Goal: Transaction & Acquisition: Download file/media

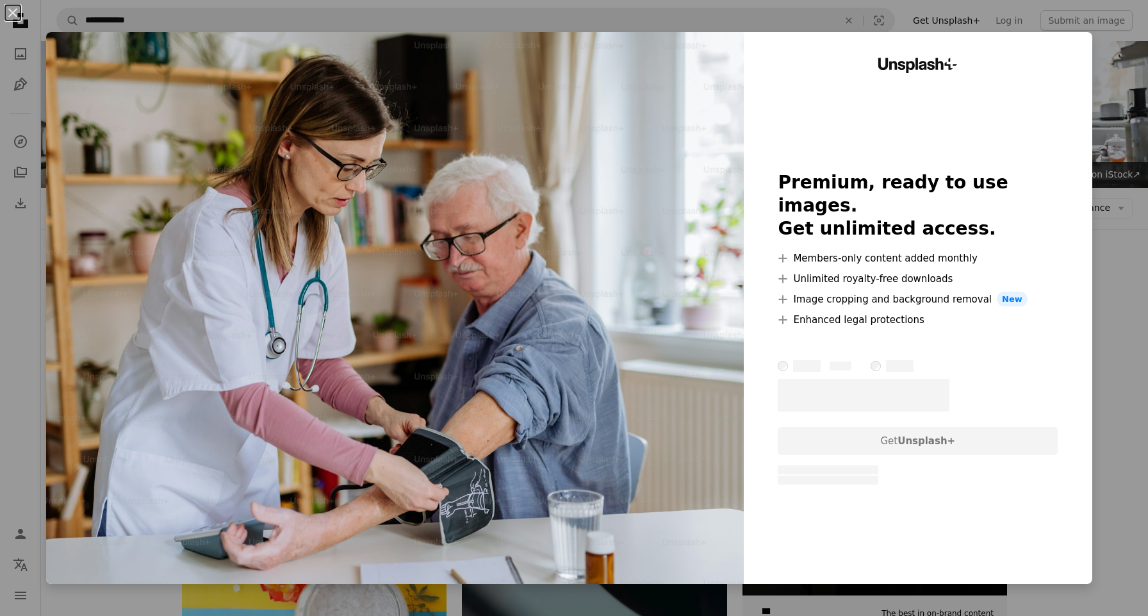
scroll to position [2232, 0]
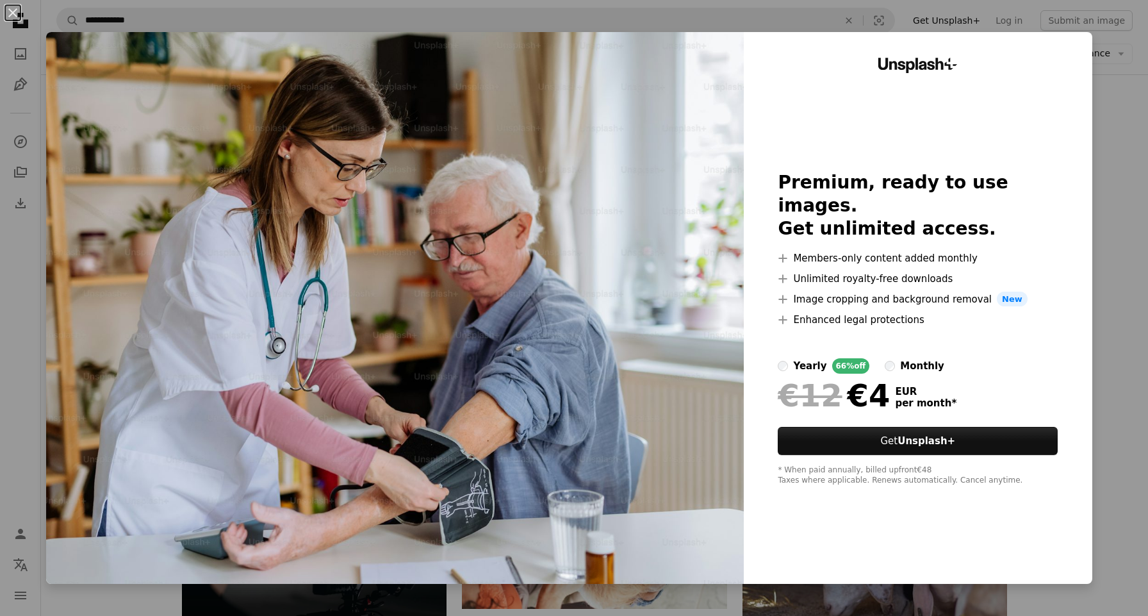
click at [1120, 135] on div "An X shape Unsplash+ Premium, ready to use images. Get unlimited access. A plus…" at bounding box center [574, 308] width 1148 height 616
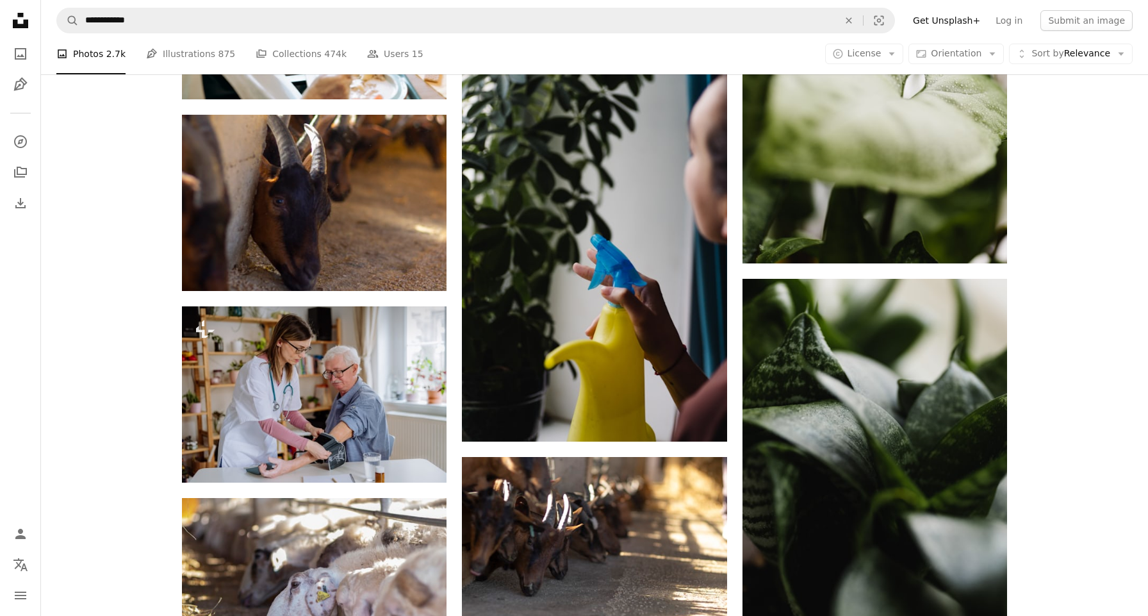
scroll to position [1862, 0]
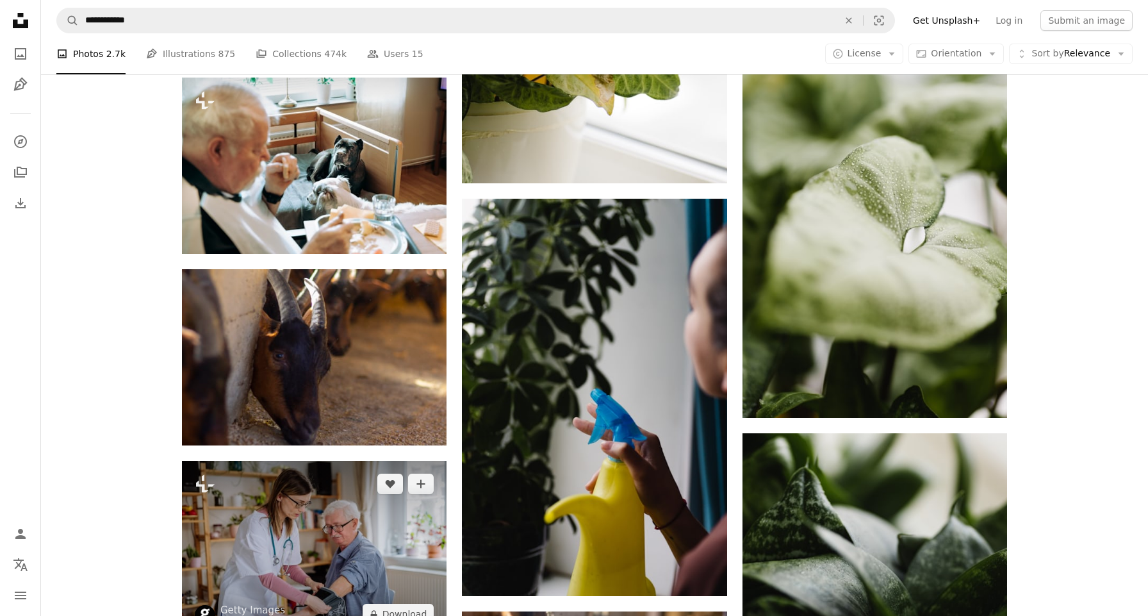
click at [354, 505] on img at bounding box center [314, 549] width 265 height 176
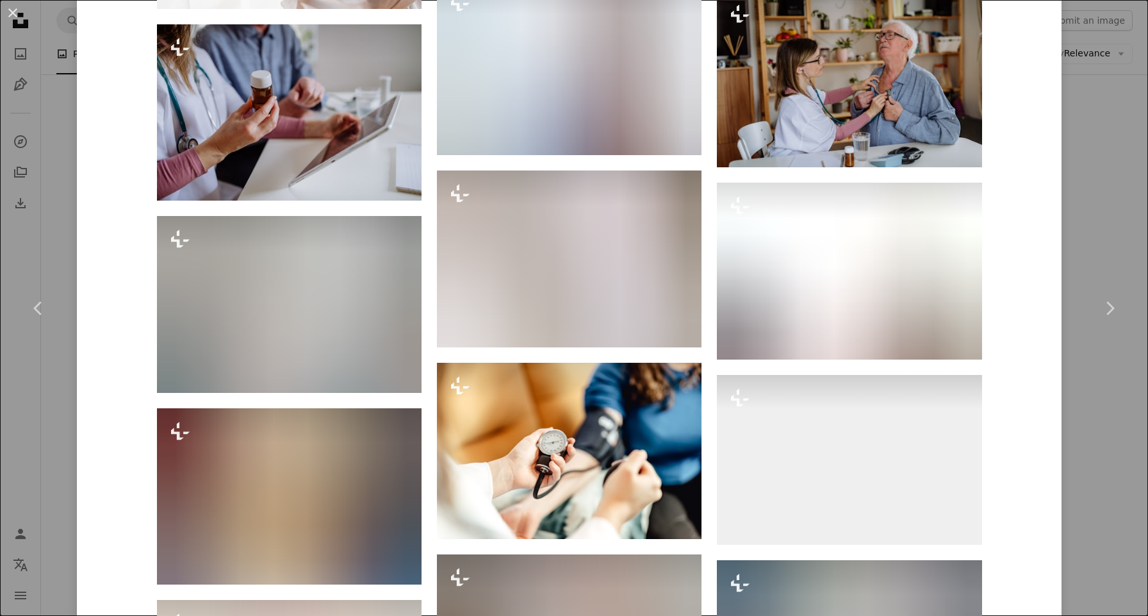
scroll to position [7295, 0]
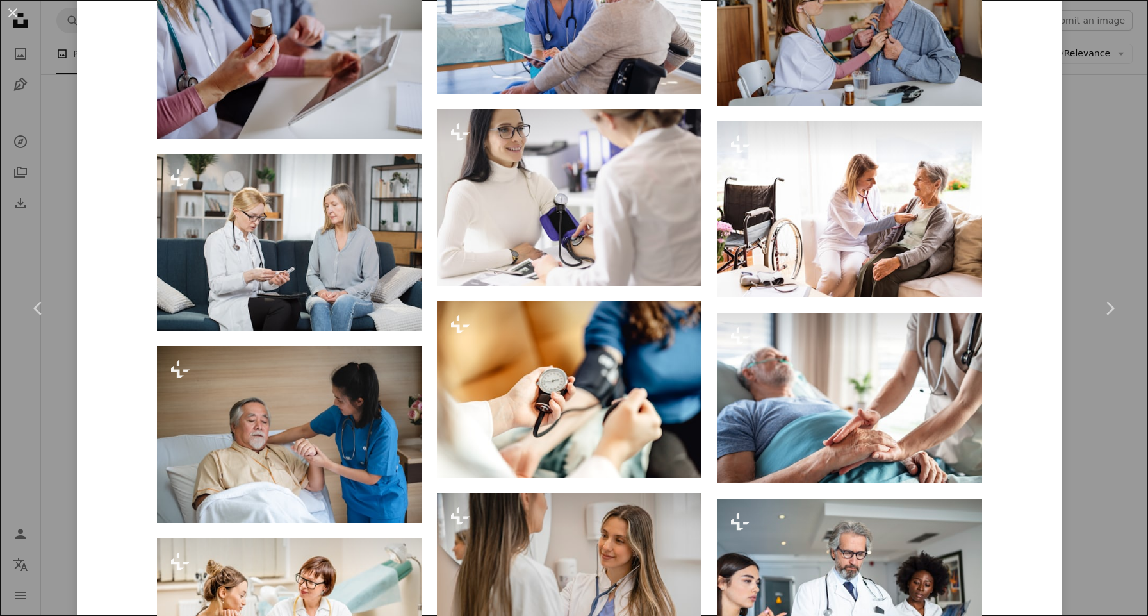
click at [1111, 200] on div "An X shape Chevron left Chevron right Getty Images For Unsplash+ A heart A plus…" at bounding box center [574, 308] width 1148 height 616
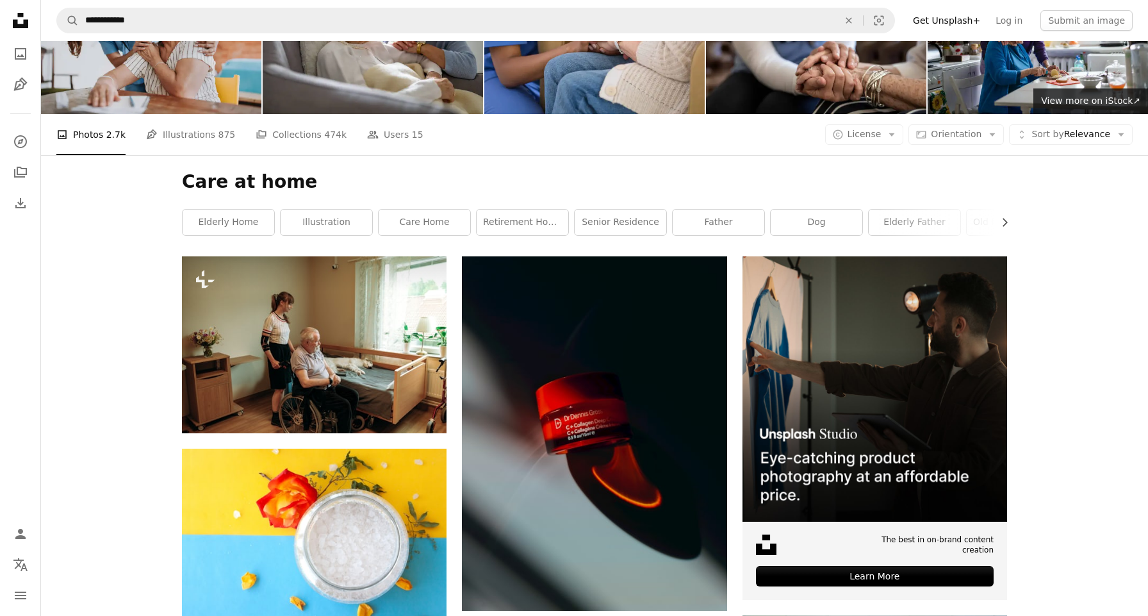
scroll to position [71, 0]
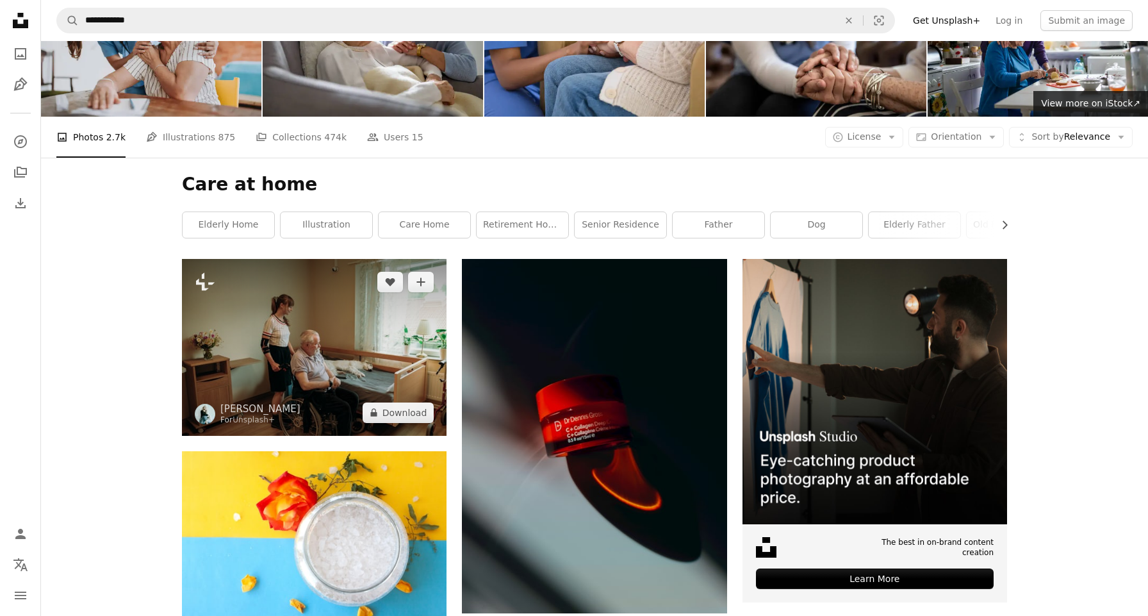
click at [336, 383] on img at bounding box center [314, 347] width 265 height 176
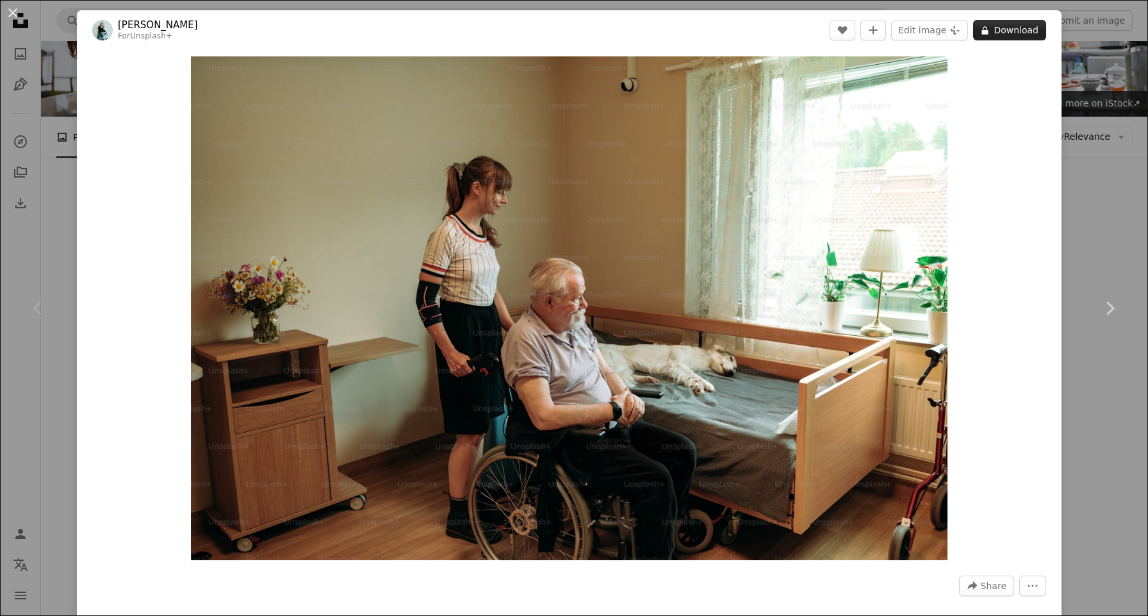
click at [1028, 28] on button "A lock Download" at bounding box center [1010, 30] width 73 height 21
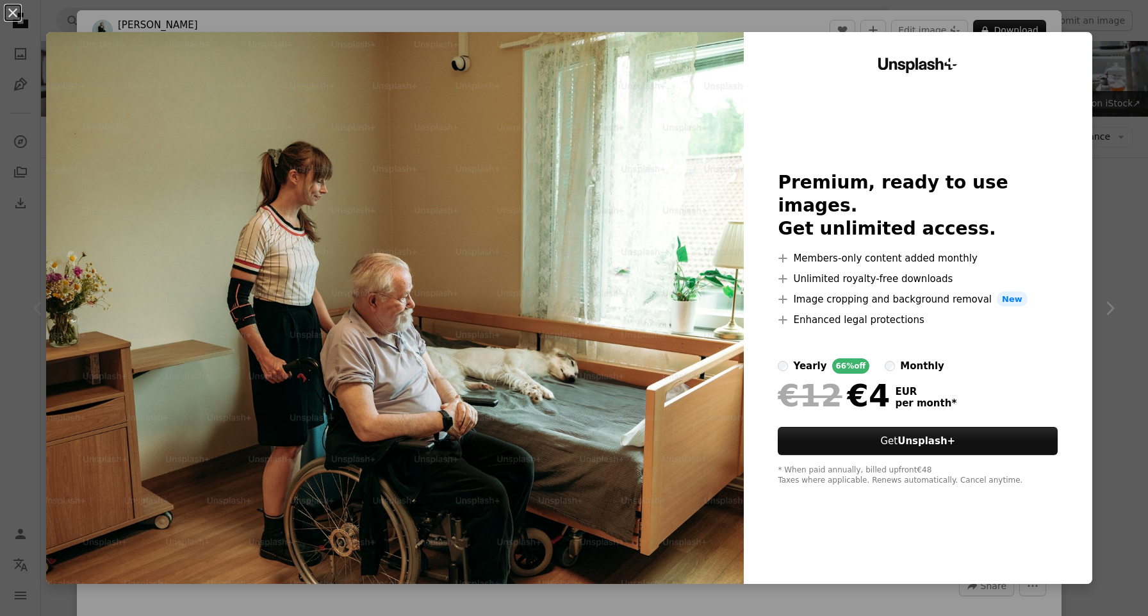
click at [1104, 92] on div "An X shape Unsplash+ Premium, ready to use images. Get unlimited access. A plus…" at bounding box center [574, 308] width 1148 height 616
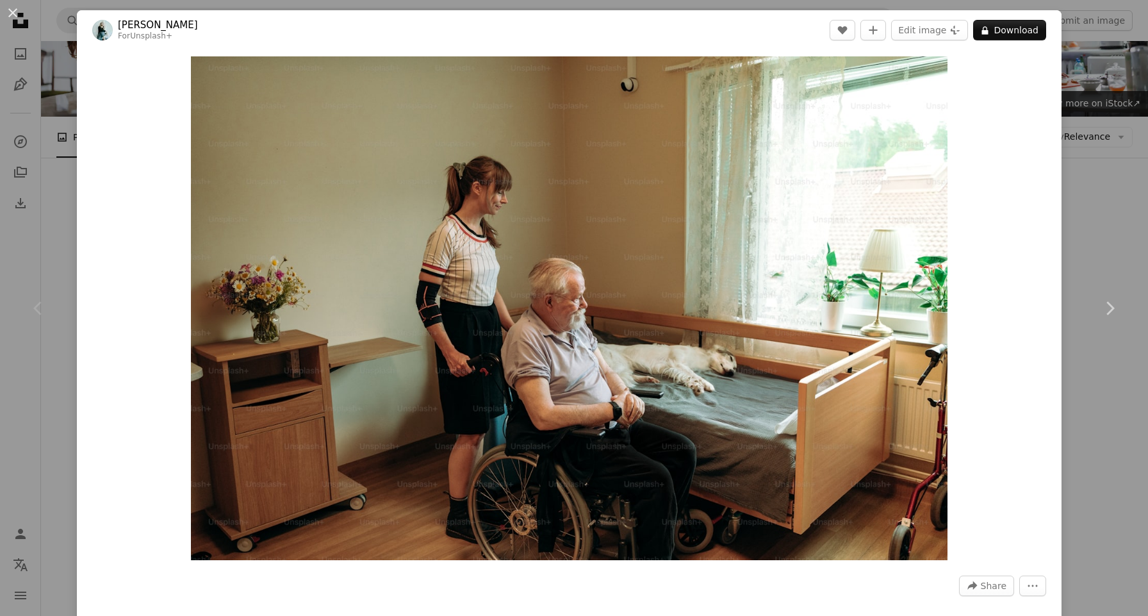
click at [1107, 151] on div "An X shape Chevron left Chevron right [PERSON_NAME] For Unsplash+ A heart A plu…" at bounding box center [574, 308] width 1148 height 616
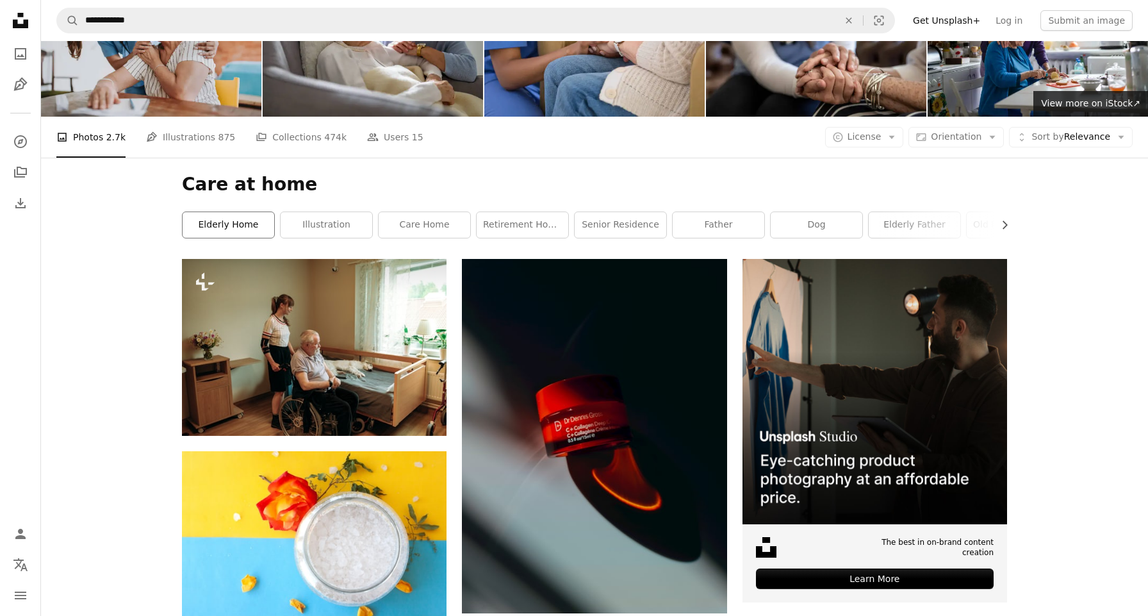
click at [242, 231] on link "elderly home" at bounding box center [229, 225] width 92 height 26
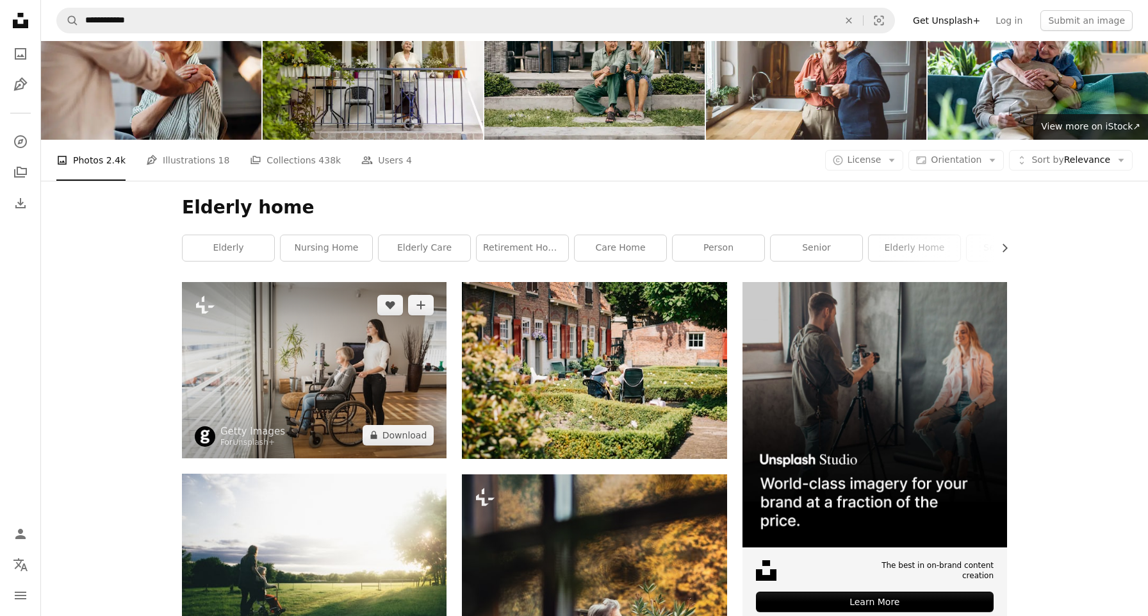
scroll to position [51, 0]
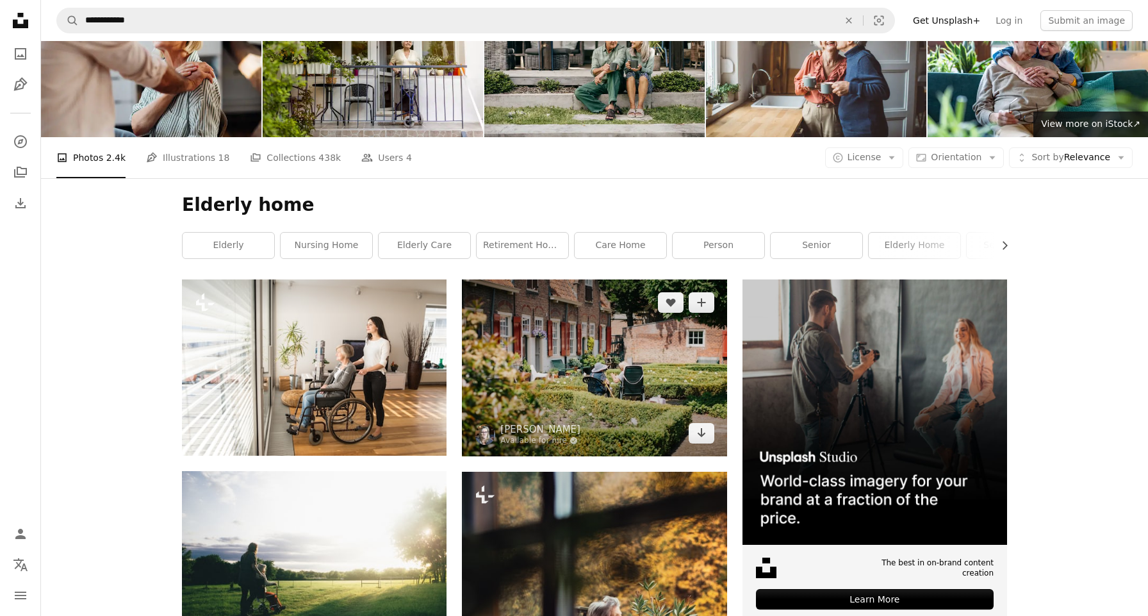
click at [636, 384] on img at bounding box center [594, 367] width 265 height 176
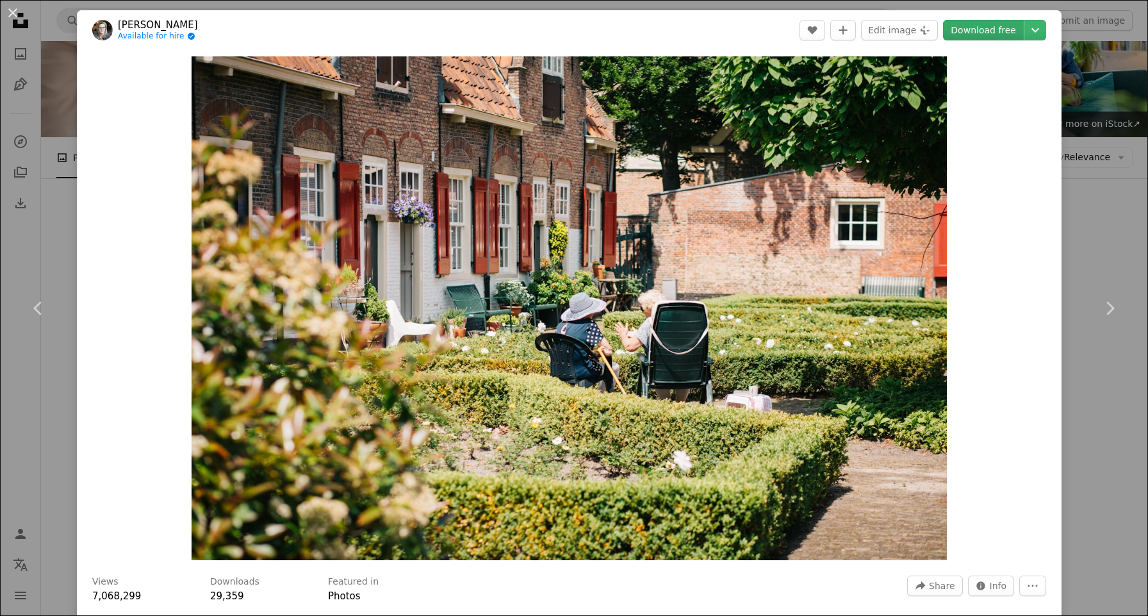
click at [999, 28] on link "Download free" at bounding box center [983, 30] width 81 height 21
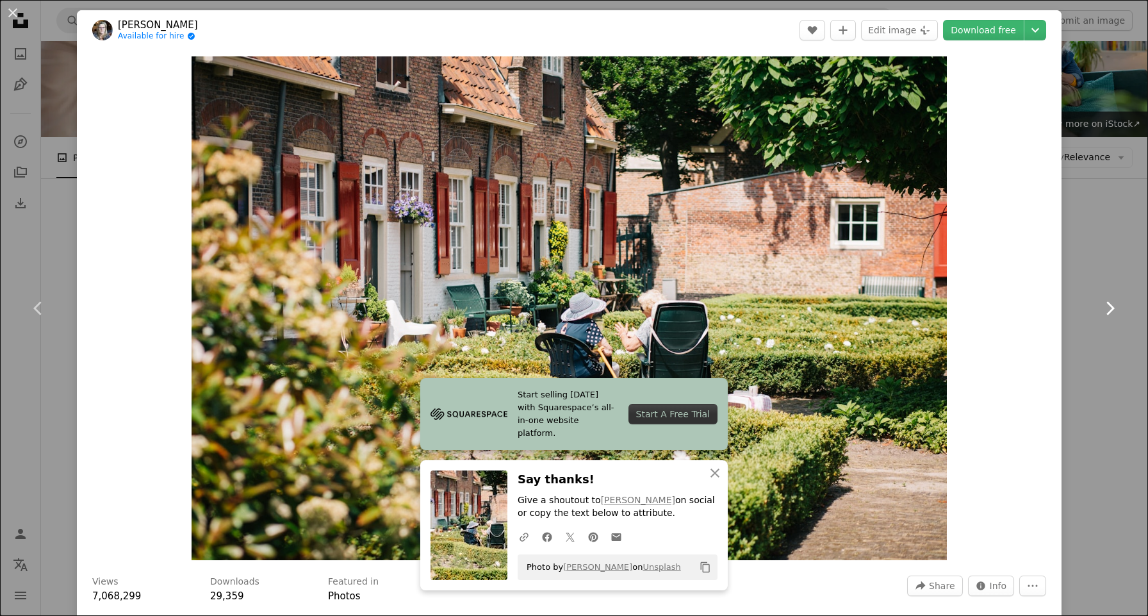
click at [1104, 270] on link "Chevron right" at bounding box center [1110, 308] width 77 height 123
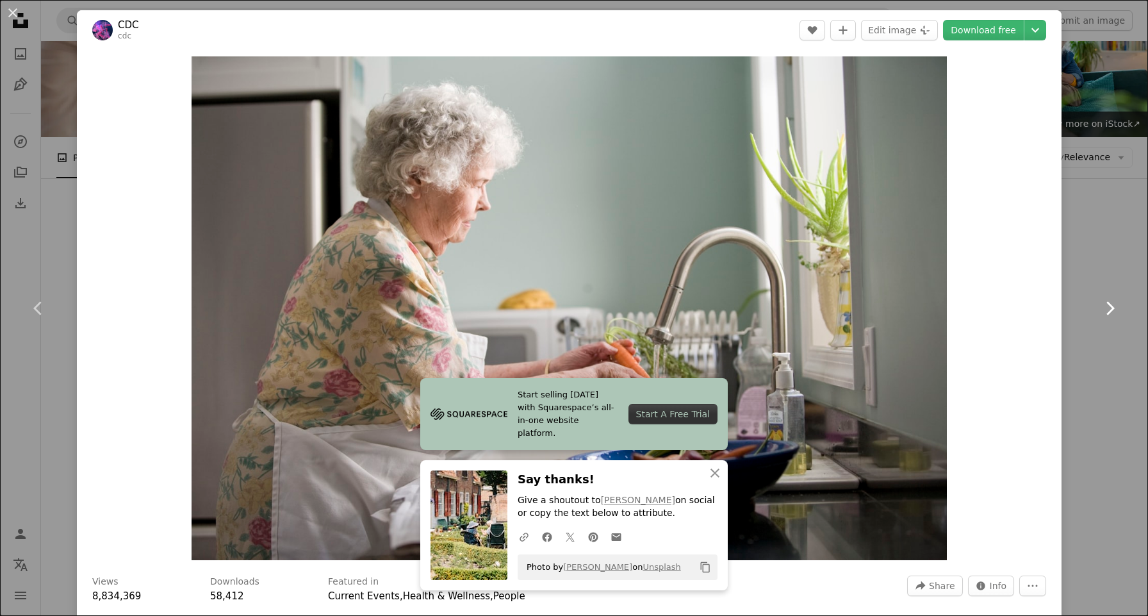
drag, startPoint x: 1095, startPoint y: 264, endPoint x: 1076, endPoint y: 265, distance: 19.2
click at [712, 468] on icon "An X shape" at bounding box center [715, 472] width 15 height 15
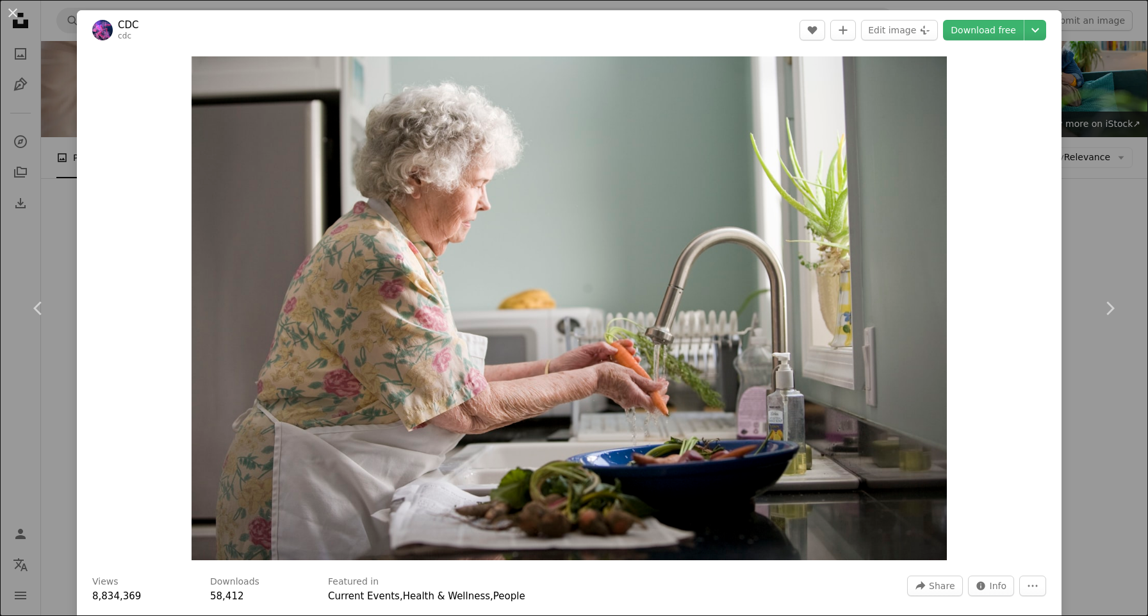
click at [1093, 196] on div "An X shape Chevron left Chevron right CDC cdc A heart A plus sign Edit image Pl…" at bounding box center [574, 308] width 1148 height 616
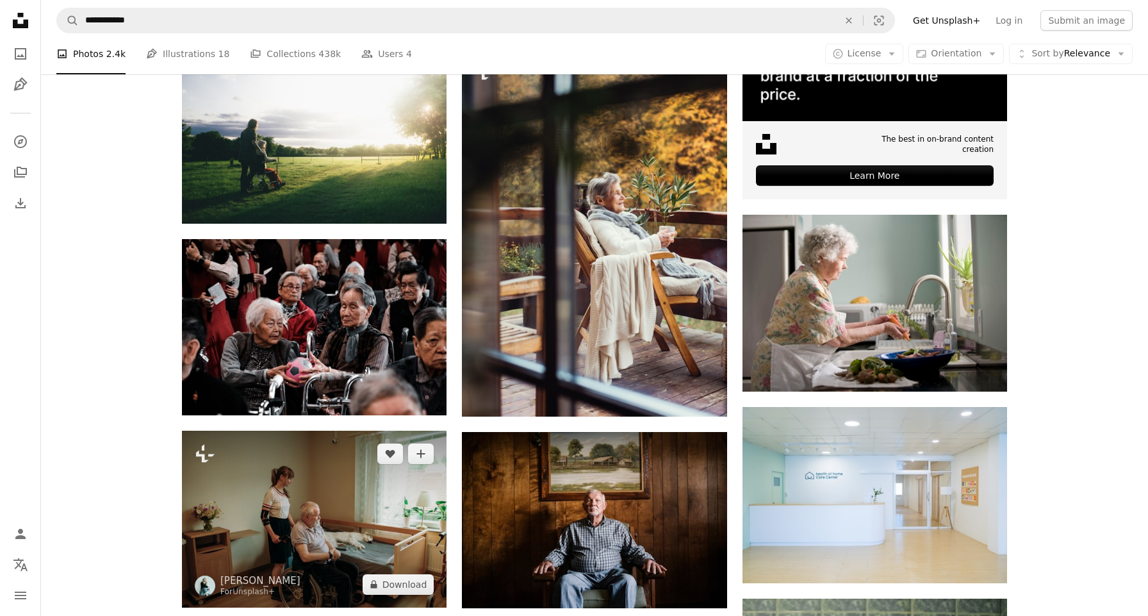
scroll to position [331, 0]
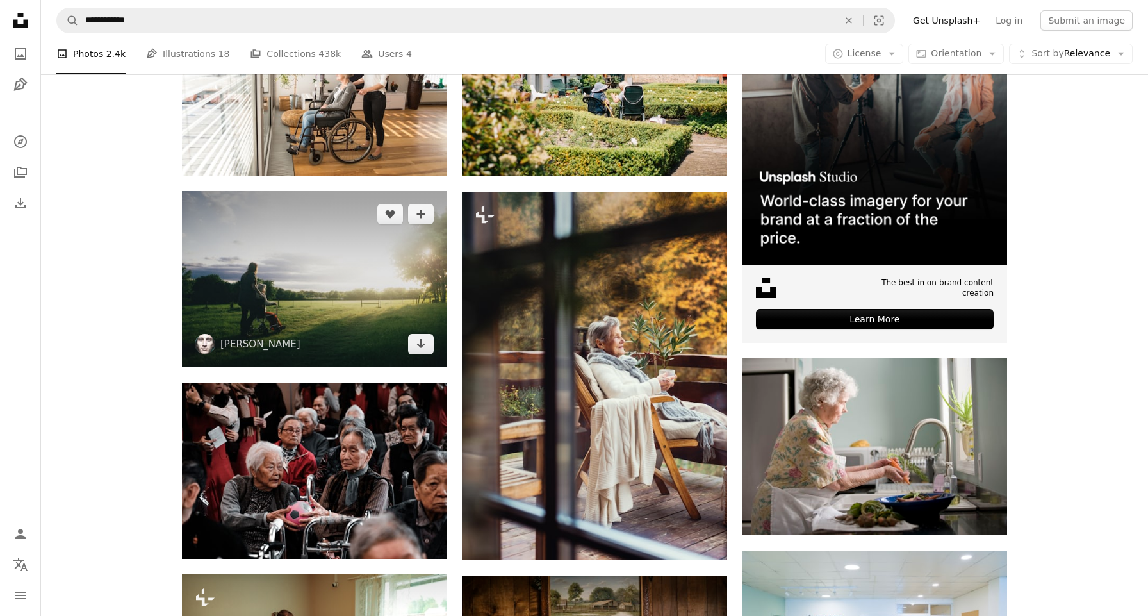
click at [354, 300] on img at bounding box center [314, 279] width 265 height 176
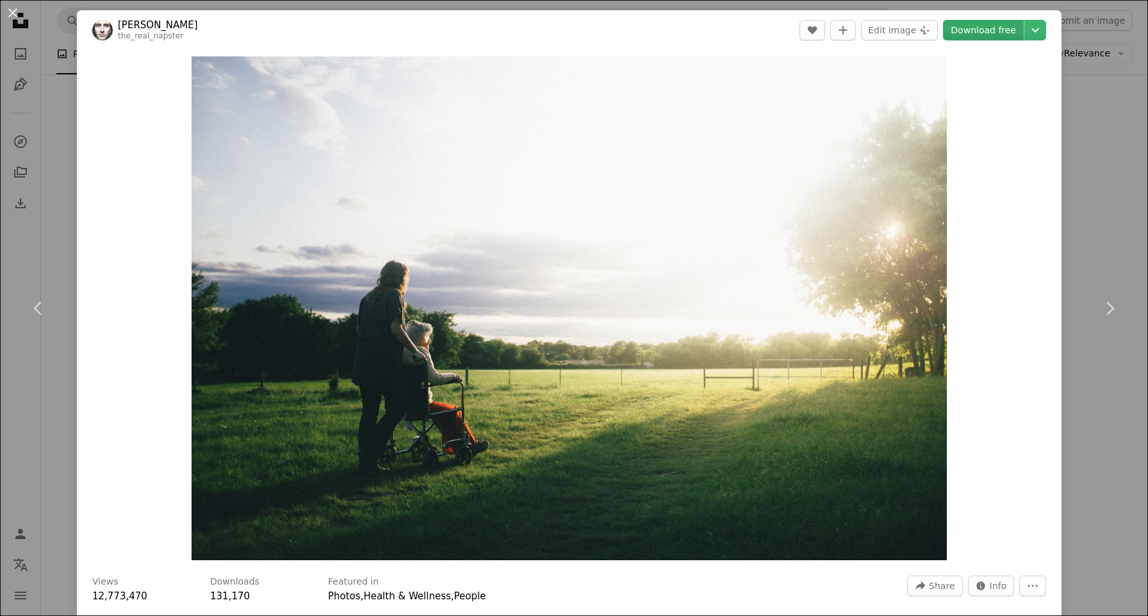
click at [993, 25] on link "Download free" at bounding box center [983, 30] width 81 height 21
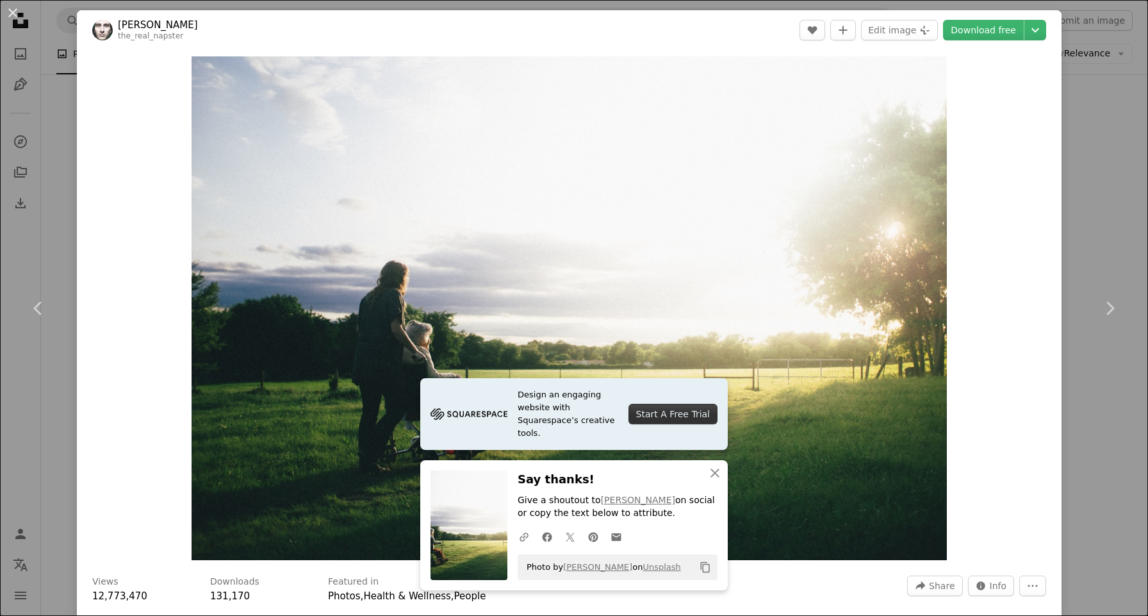
click at [60, 167] on div "An X shape Chevron left Chevron right Design an engaging website with Squarespa…" at bounding box center [574, 308] width 1148 height 616
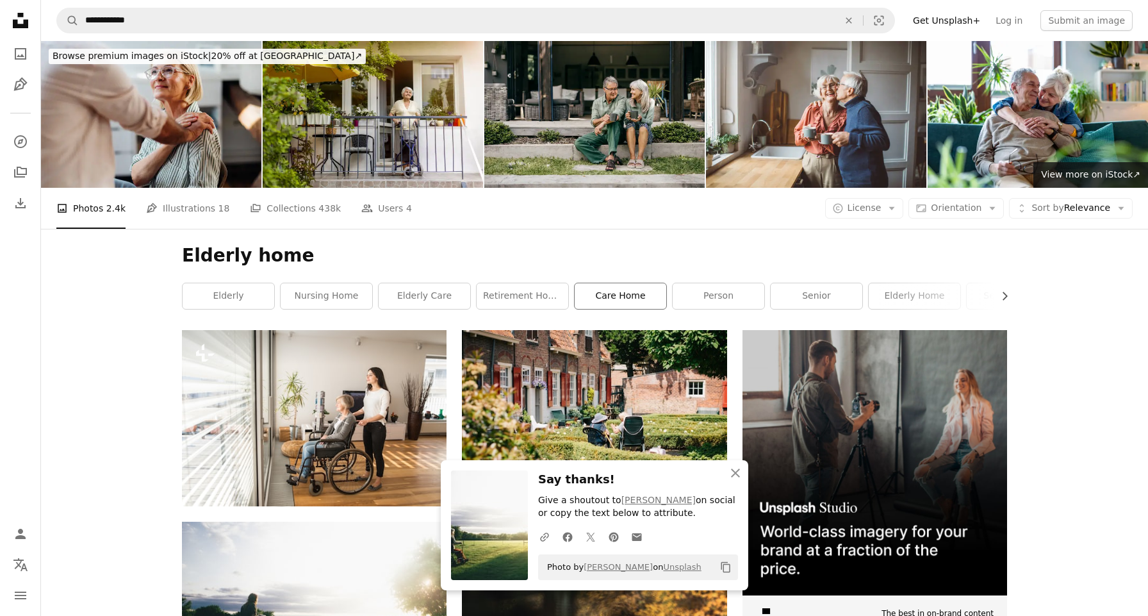
click at [592, 296] on link "care home" at bounding box center [621, 296] width 92 height 26
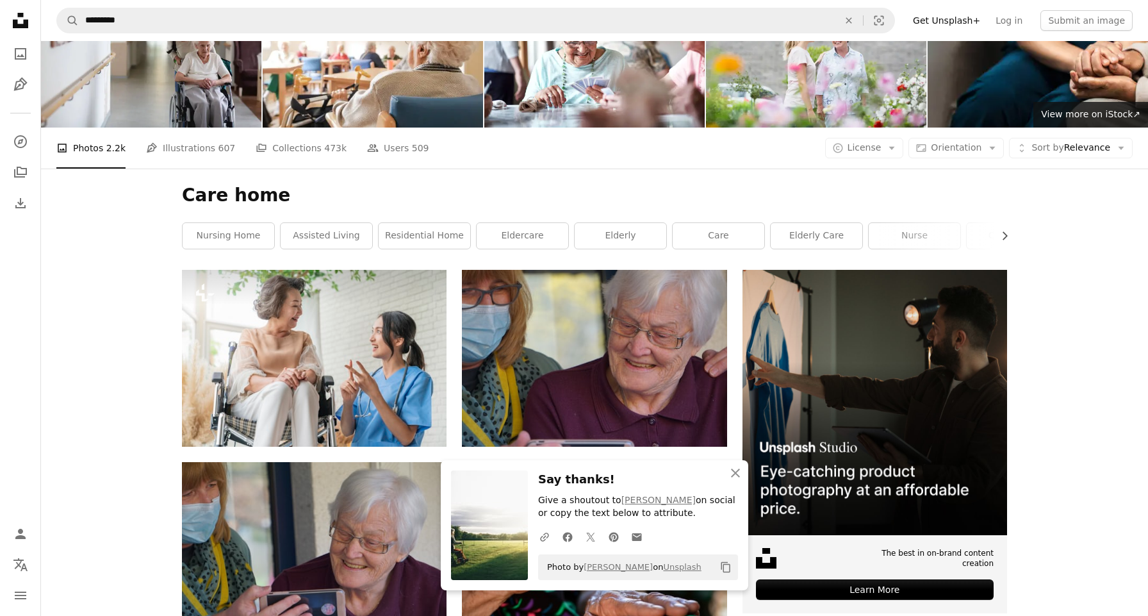
scroll to position [158, 0]
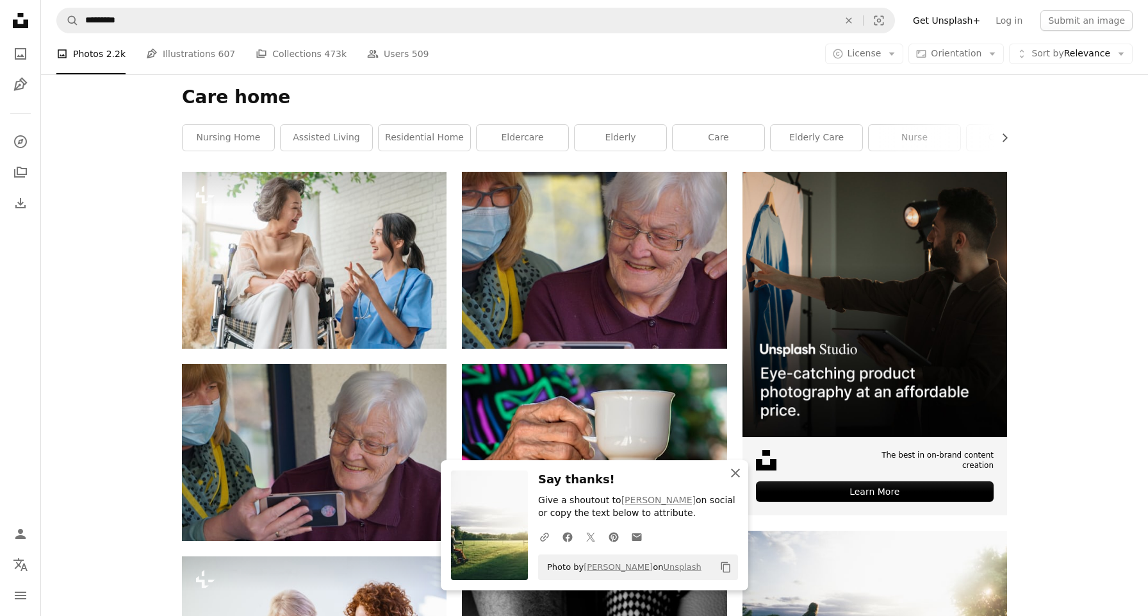
click at [736, 477] on icon "An X shape" at bounding box center [735, 472] width 15 height 15
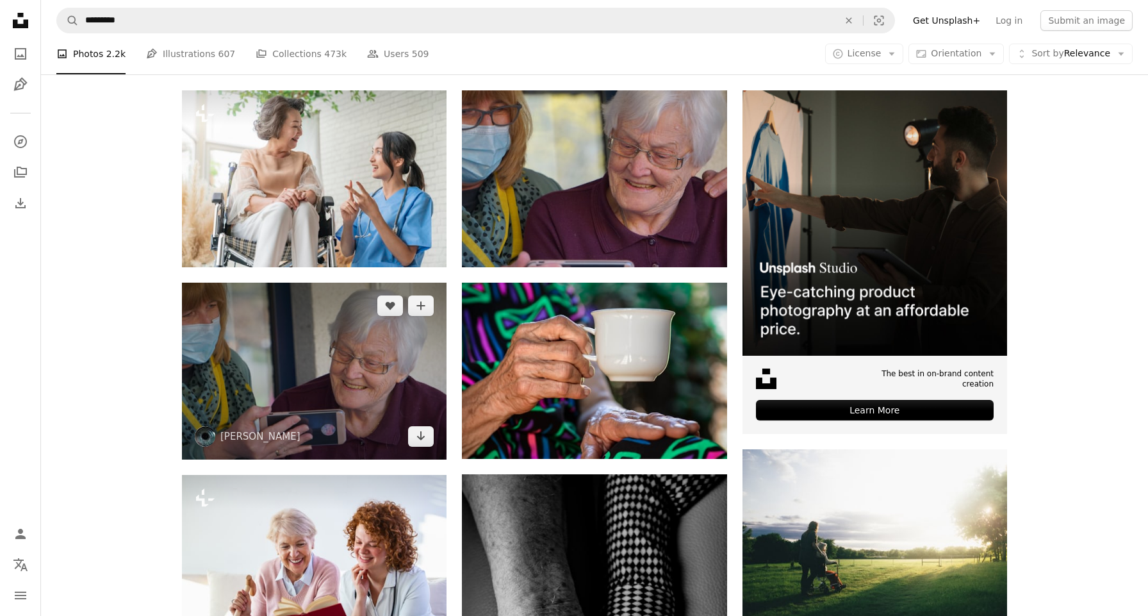
scroll to position [230, 0]
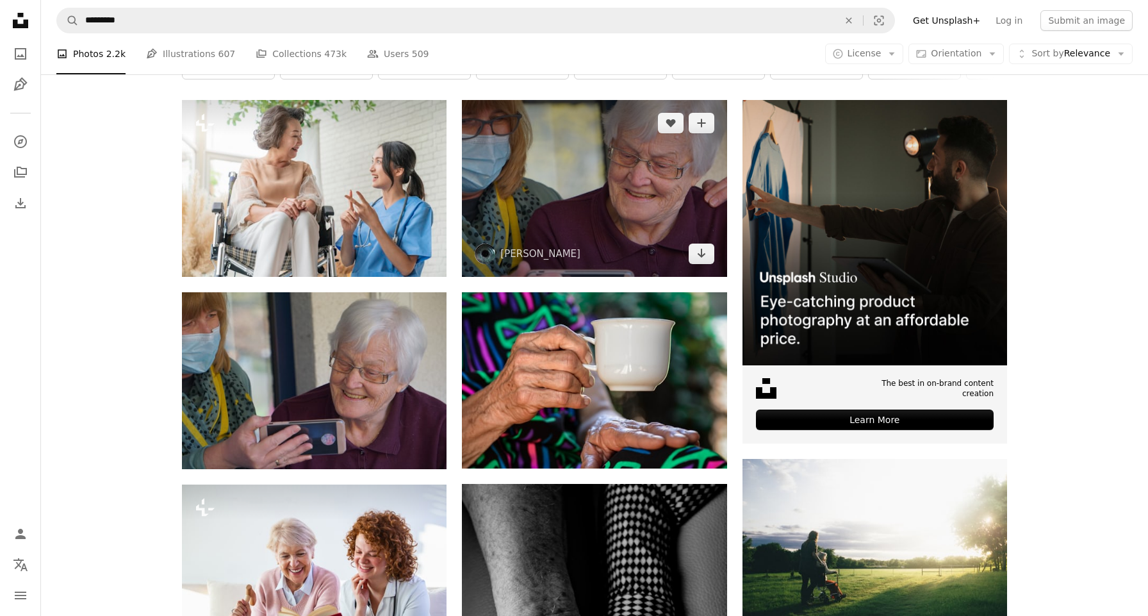
click at [638, 206] on img at bounding box center [594, 188] width 265 height 176
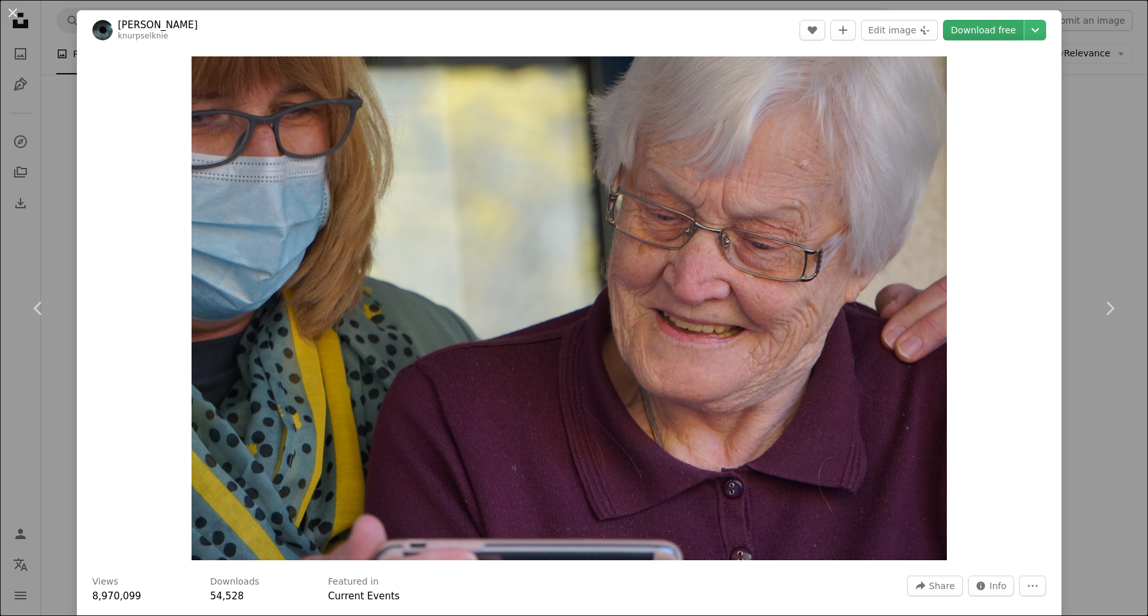
click at [985, 31] on link "Download free" at bounding box center [983, 30] width 81 height 21
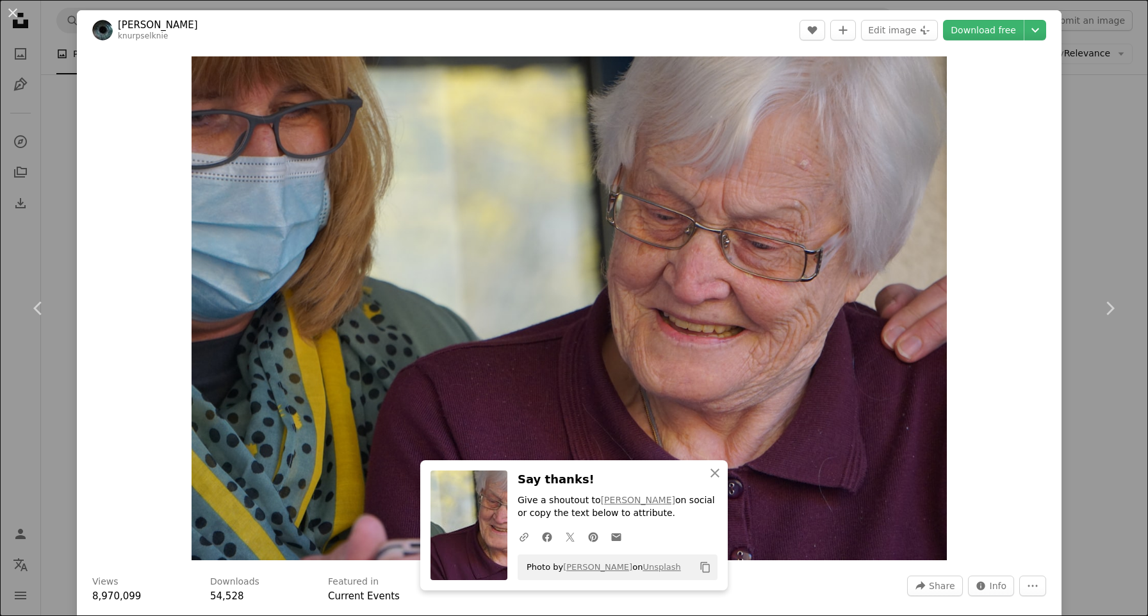
click at [1123, 142] on div "An X shape Chevron left Chevron right An X shape Close Say thanks! Give a shout…" at bounding box center [574, 308] width 1148 height 616
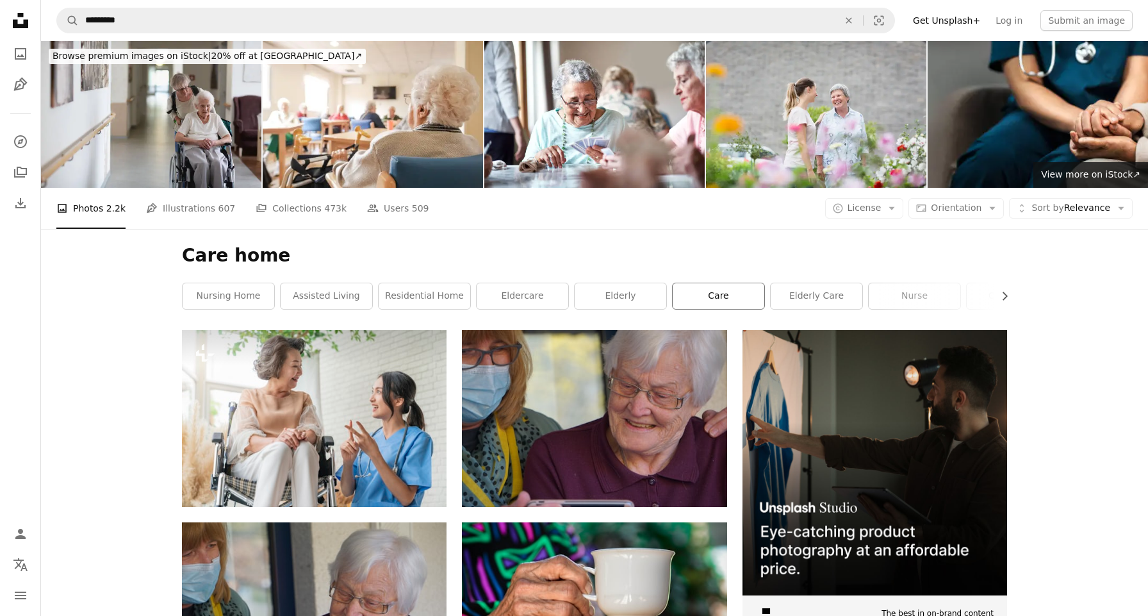
click at [738, 295] on link "care" at bounding box center [719, 296] width 92 height 26
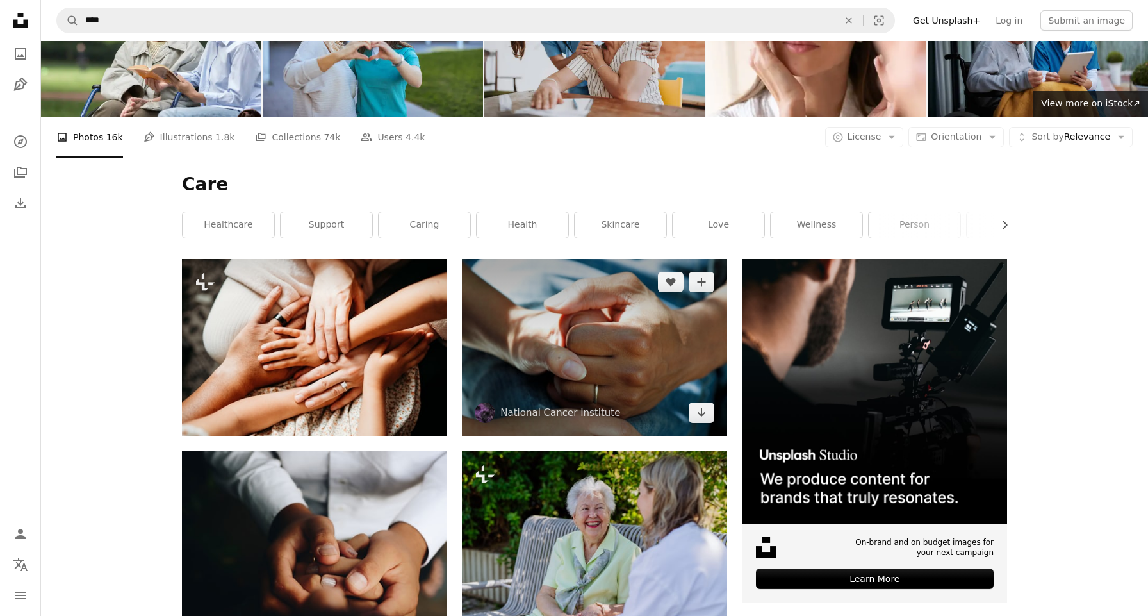
scroll to position [73, 0]
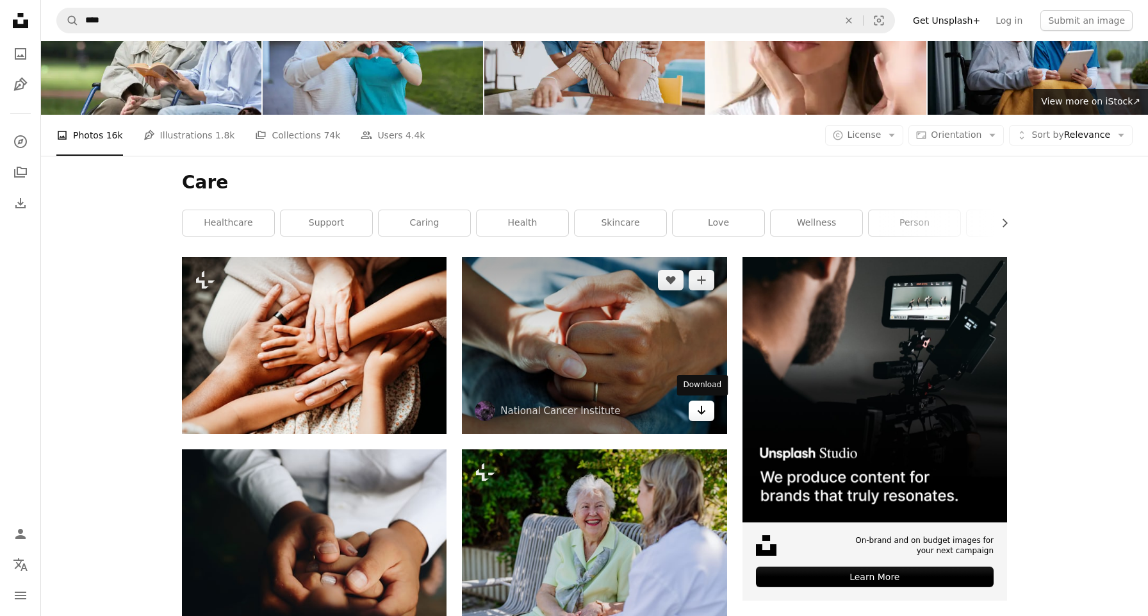
click at [704, 413] on icon "Arrow pointing down" at bounding box center [702, 409] width 10 height 15
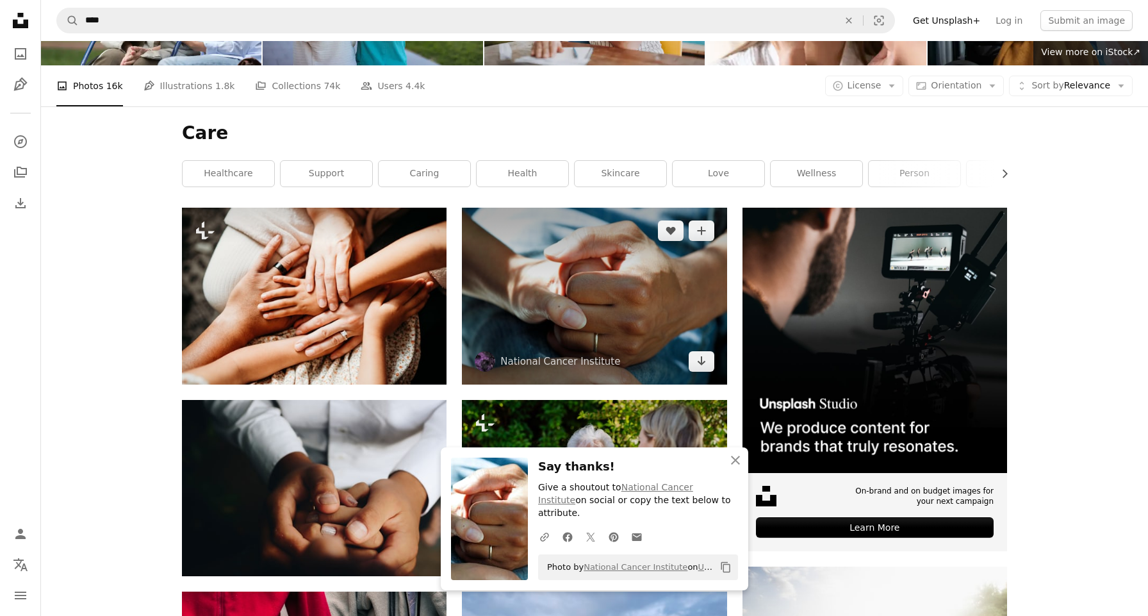
scroll to position [145, 0]
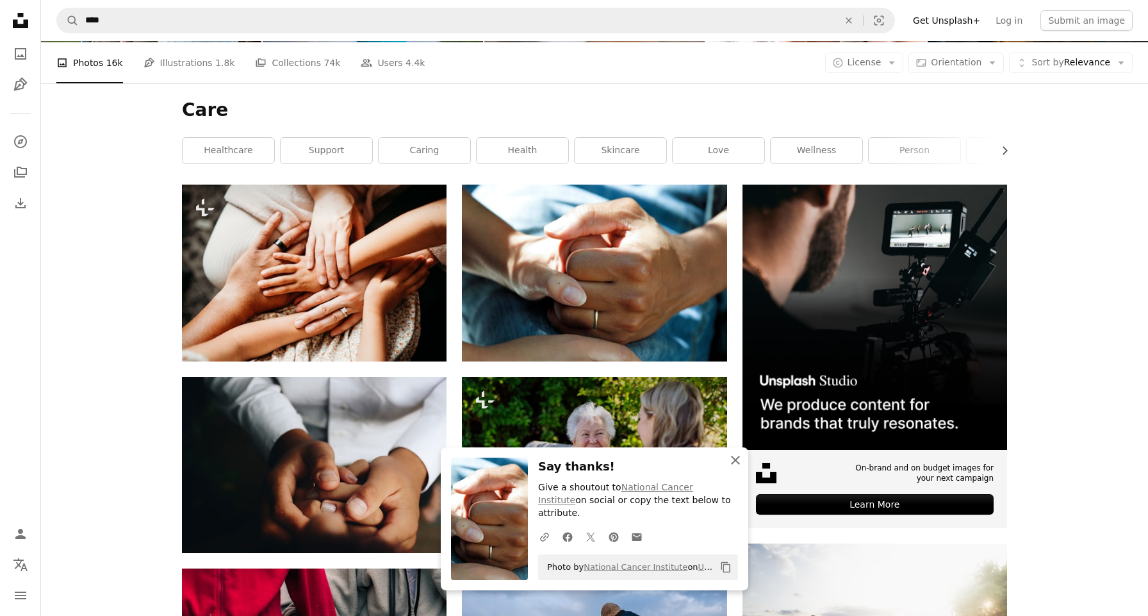
click at [736, 468] on icon "An X shape" at bounding box center [735, 459] width 15 height 15
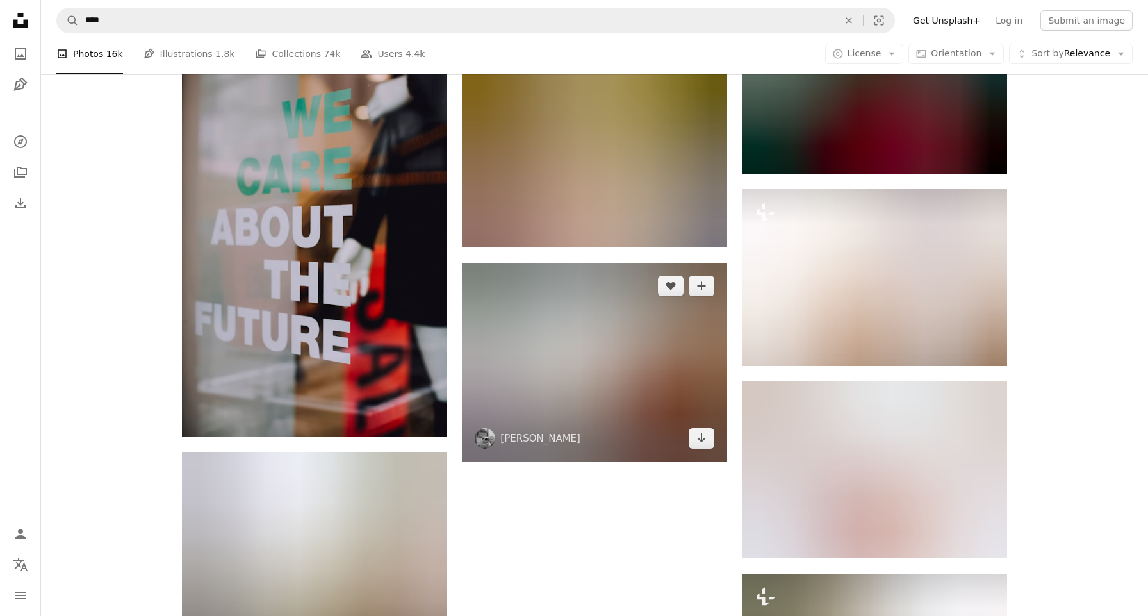
scroll to position [1276, 0]
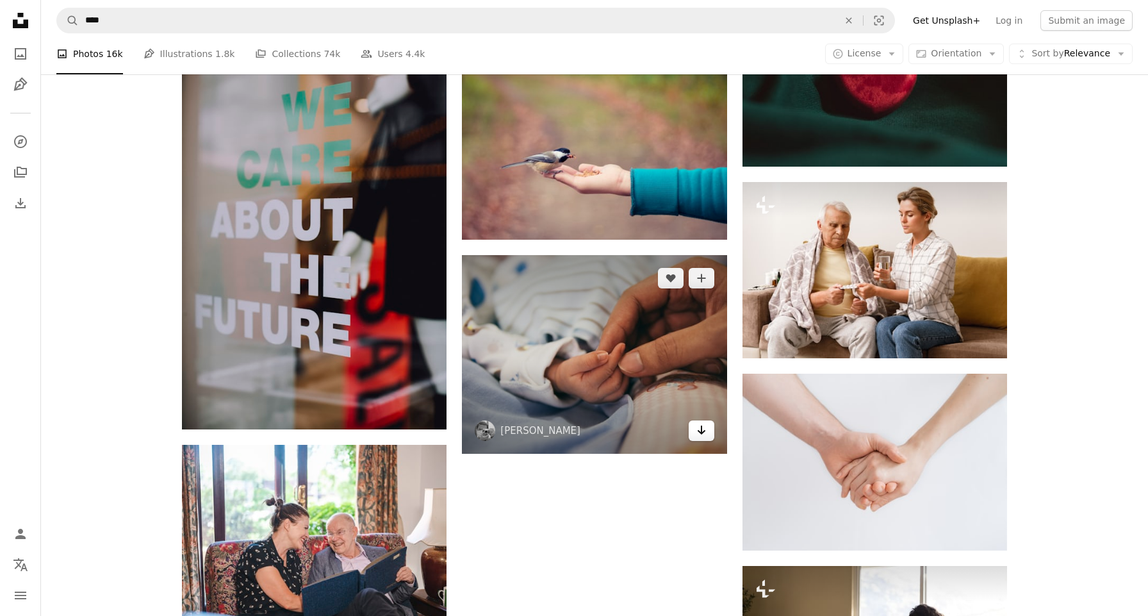
click at [702, 436] on icon "Arrow pointing down" at bounding box center [702, 429] width 10 height 15
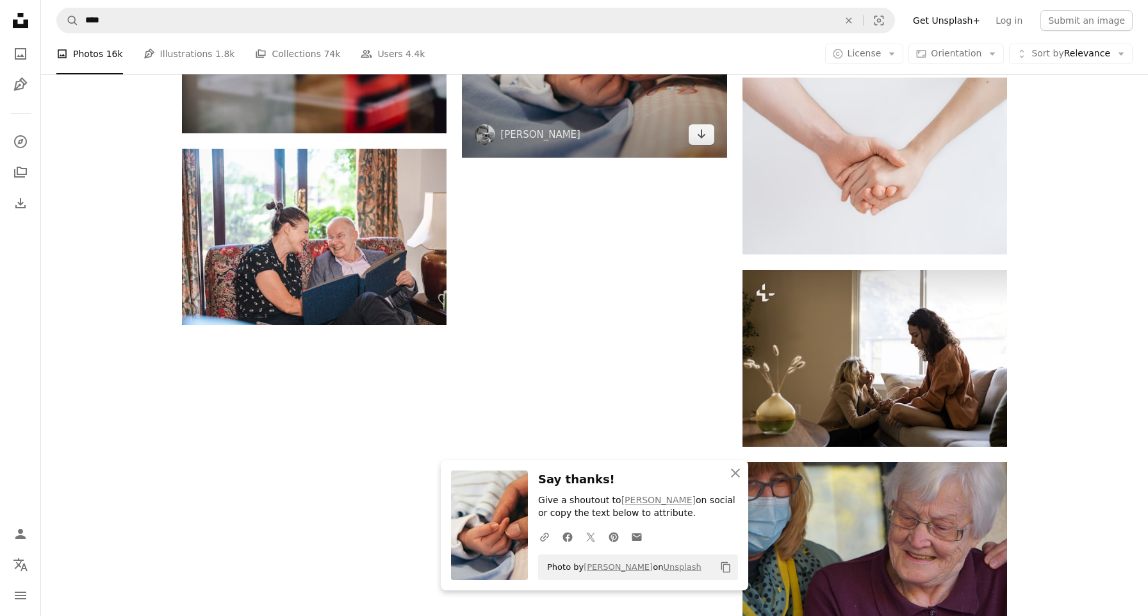
scroll to position [1571, 0]
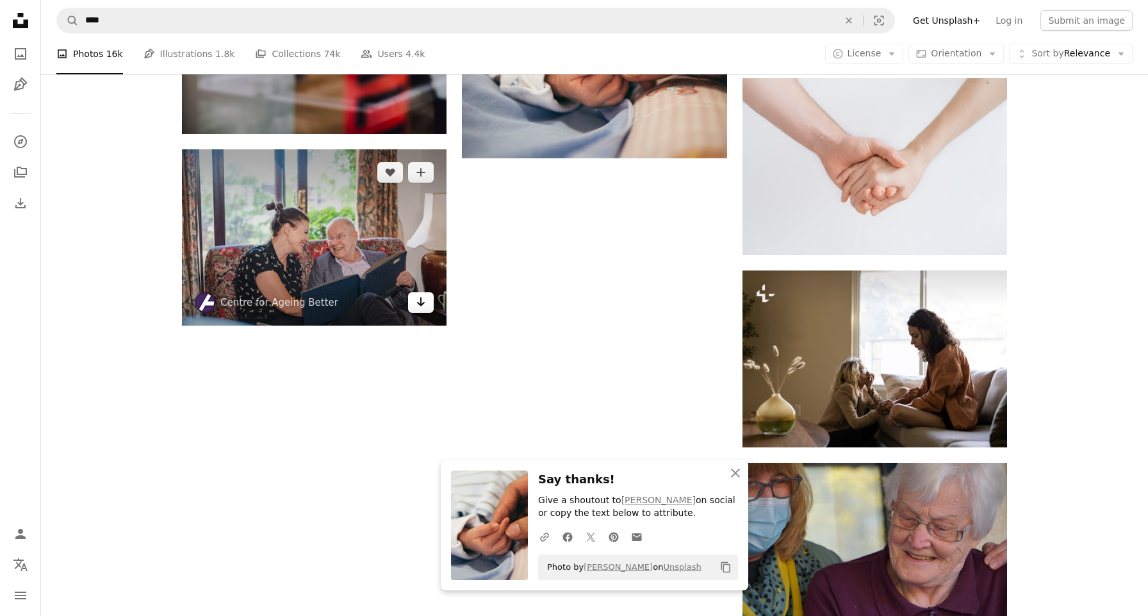
click at [427, 305] on link "Arrow pointing down" at bounding box center [421, 302] width 26 height 21
